Goal: Find contact information: Obtain details needed to contact an individual or organization

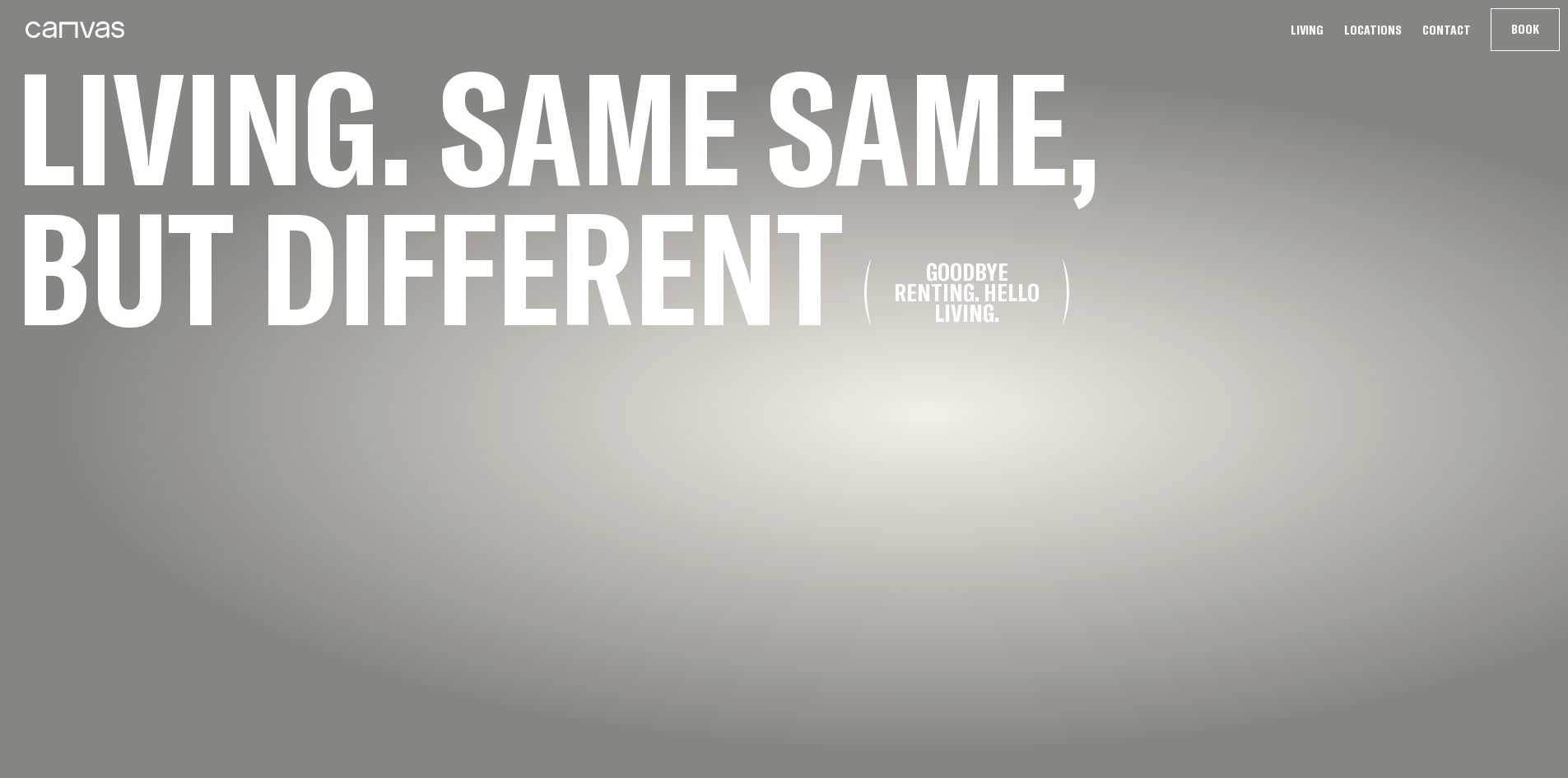
click at [1468, 27] on link "Contact" at bounding box center [1445, 30] width 58 height 17
click at [1450, 27] on link "Contact" at bounding box center [1445, 30] width 58 height 17
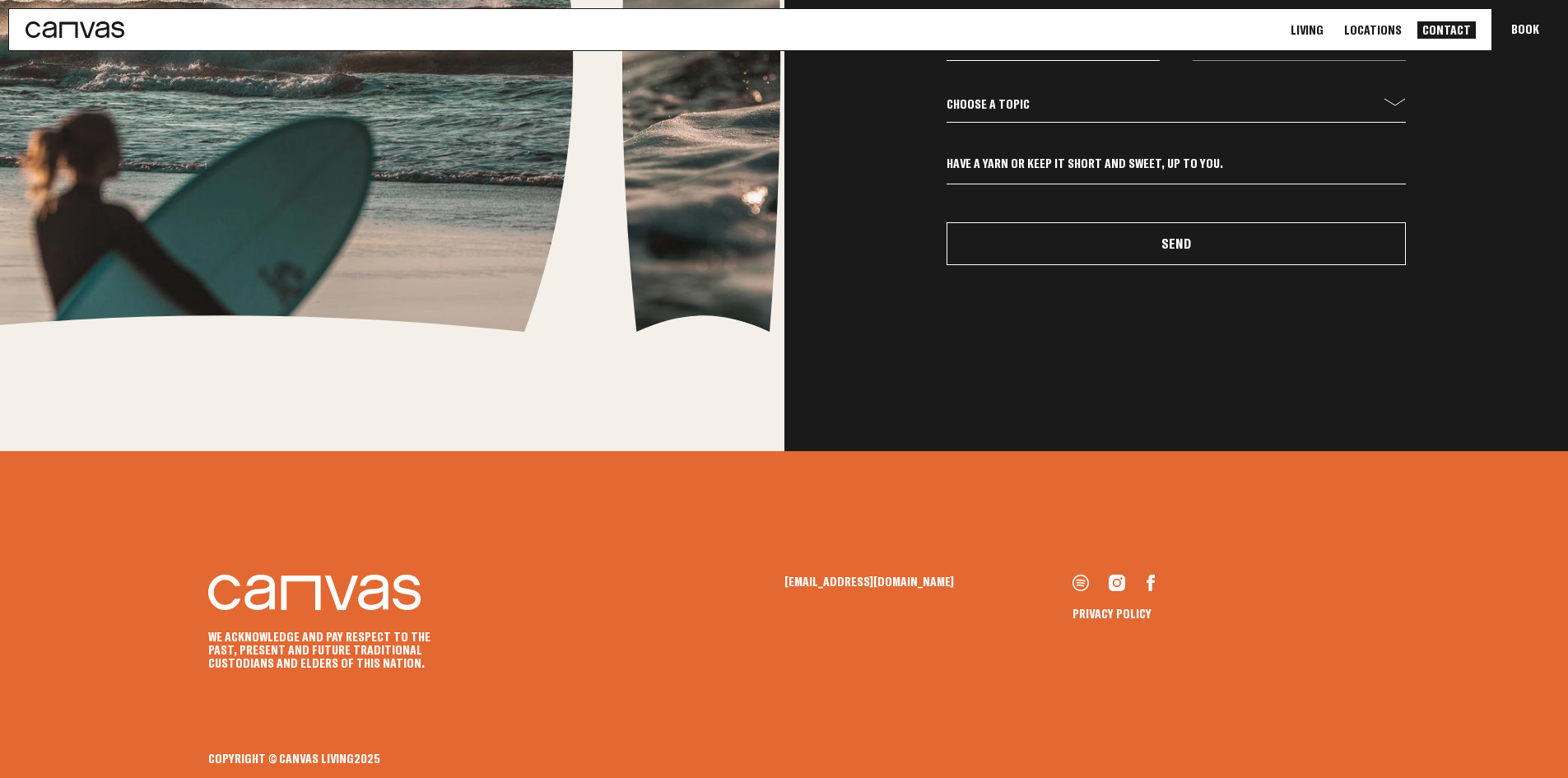
scroll to position [1016, 0]
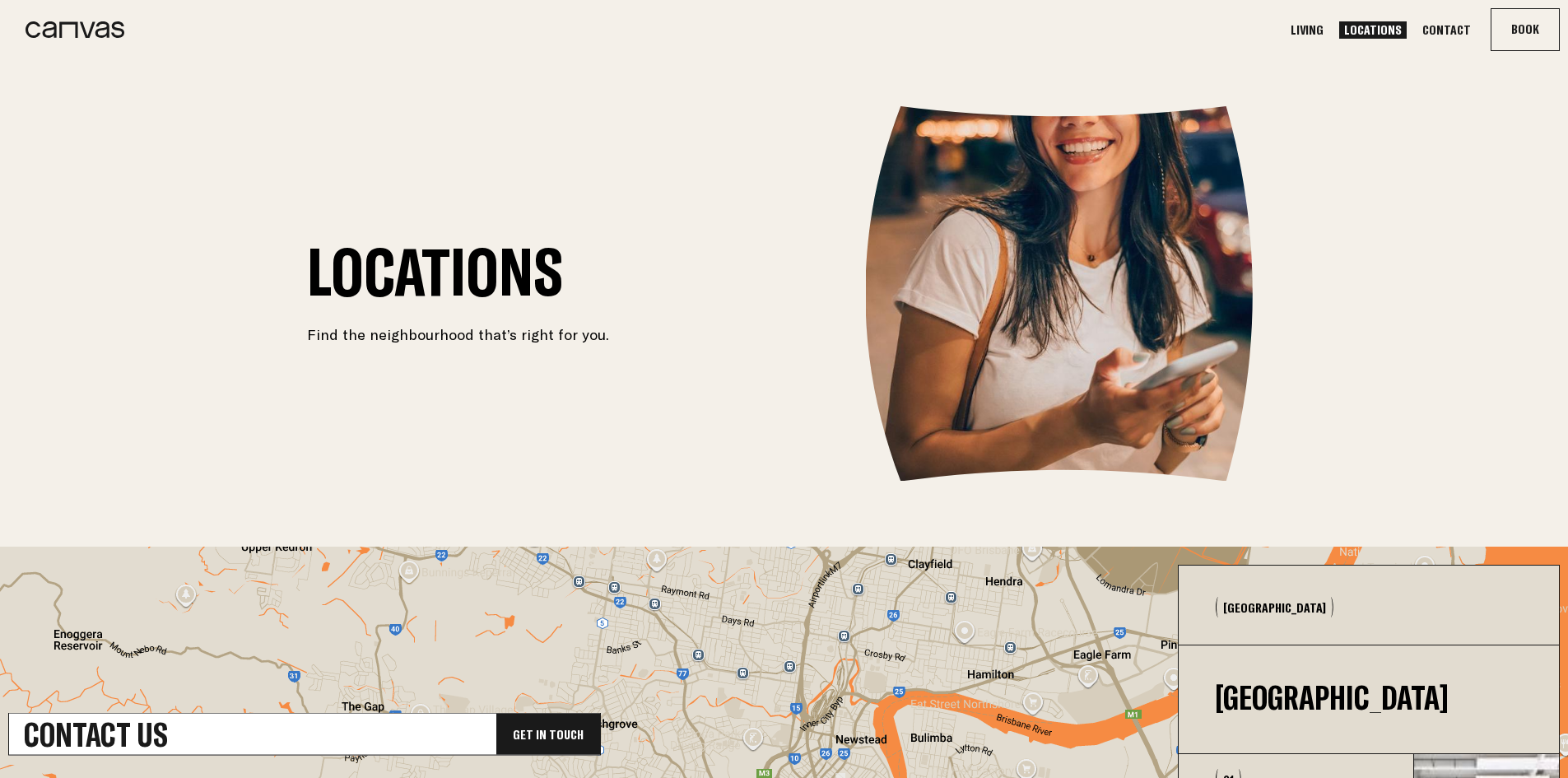
click at [1442, 27] on link "Contact" at bounding box center [1445, 30] width 58 height 17
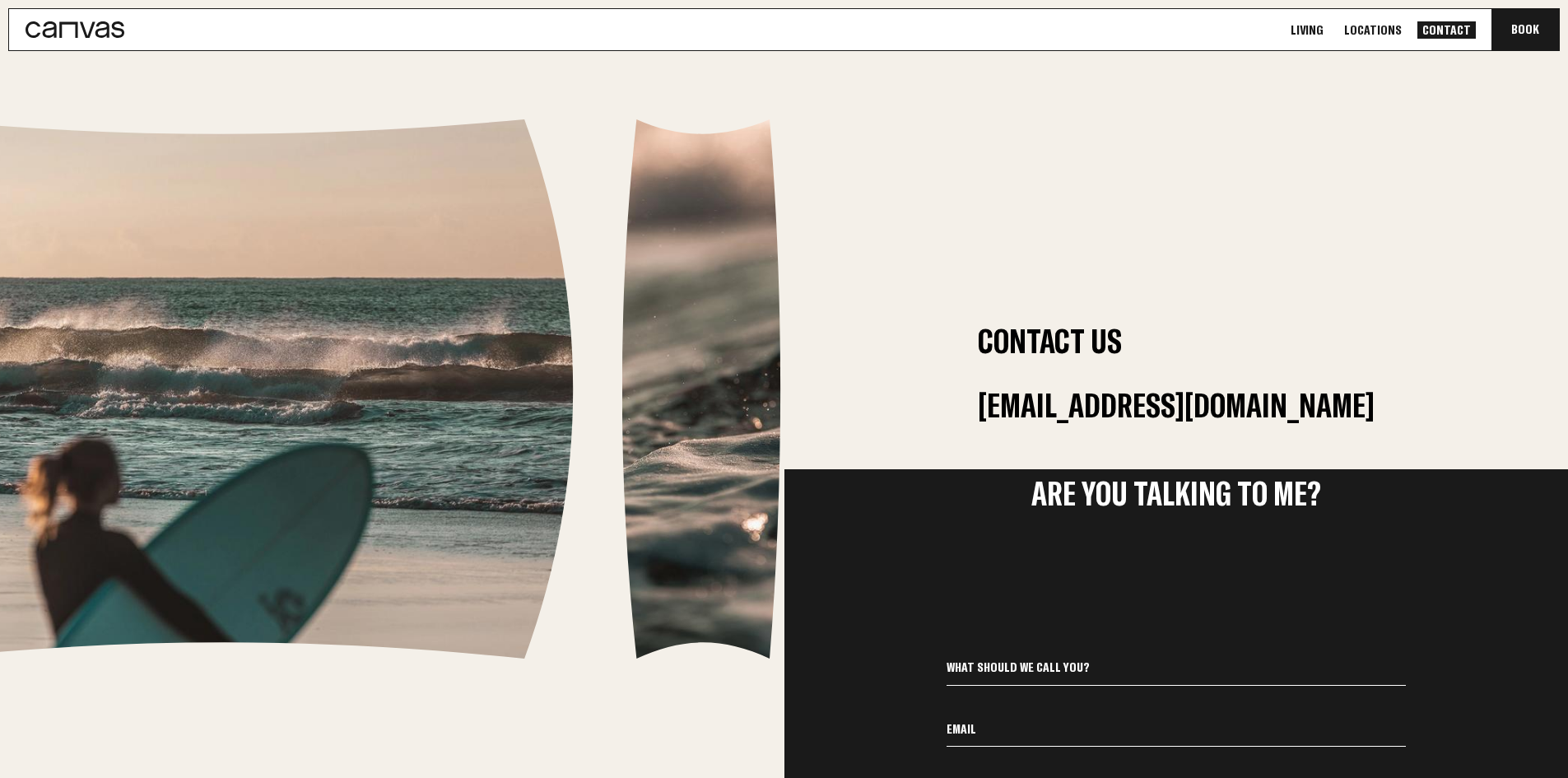
scroll to position [329, 0]
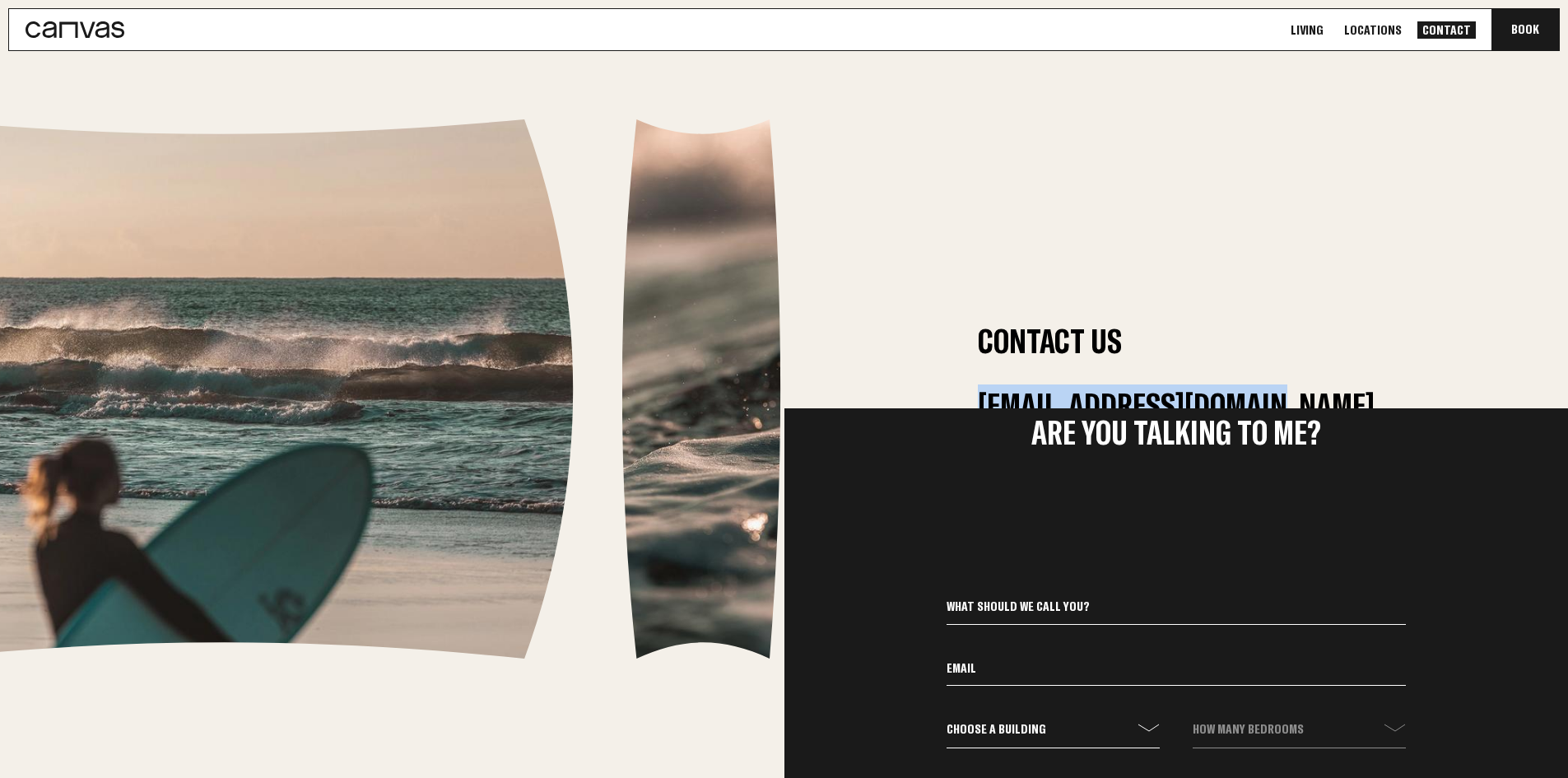
drag, startPoint x: 1347, startPoint y: 396, endPoint x: 1018, endPoint y: 400, distance: 329.0
click at [1018, 400] on div "Contact Us be@canvasliving.com.au" at bounding box center [1176, 389] width 784 height 129
copy link "[EMAIL_ADDRESS][DOMAIN_NAME]"
